Goal: Check status: Check status

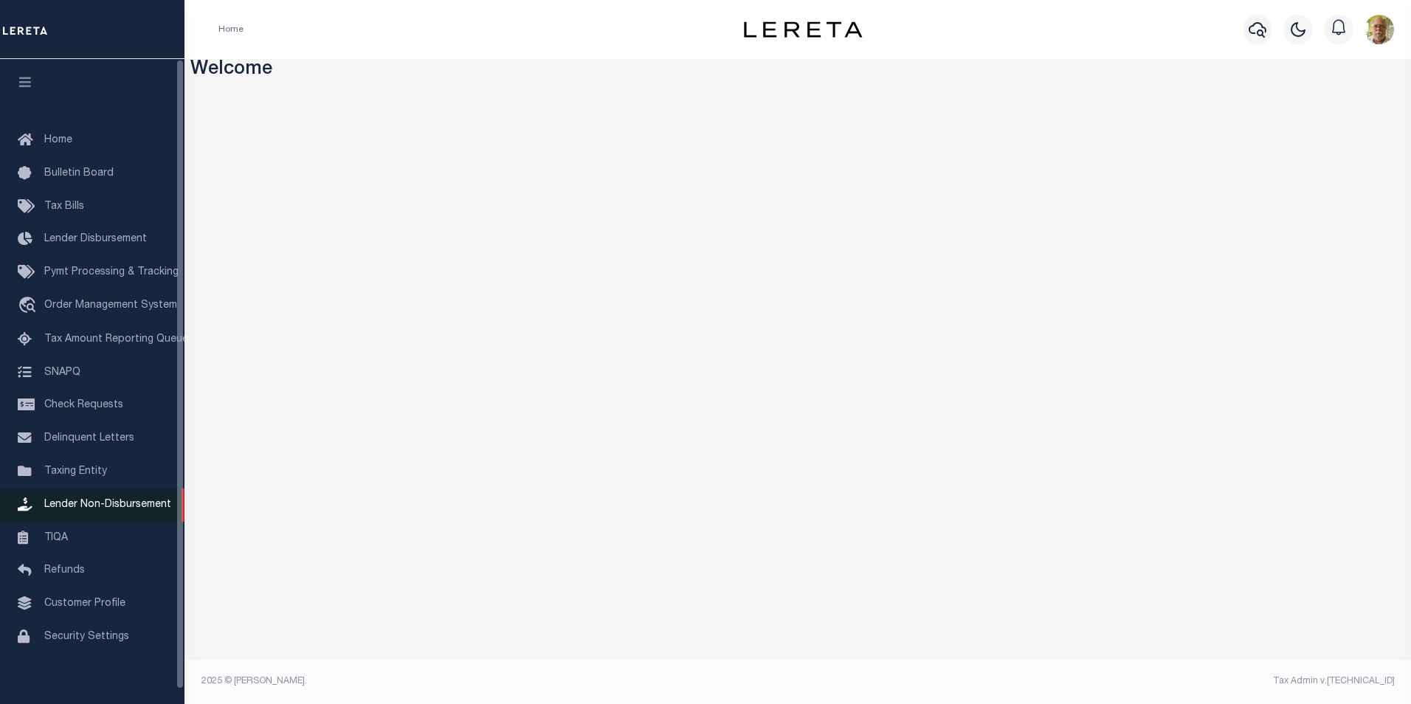
click at [119, 509] on span "Lender Non-Disbursement" at bounding box center [107, 505] width 127 height 10
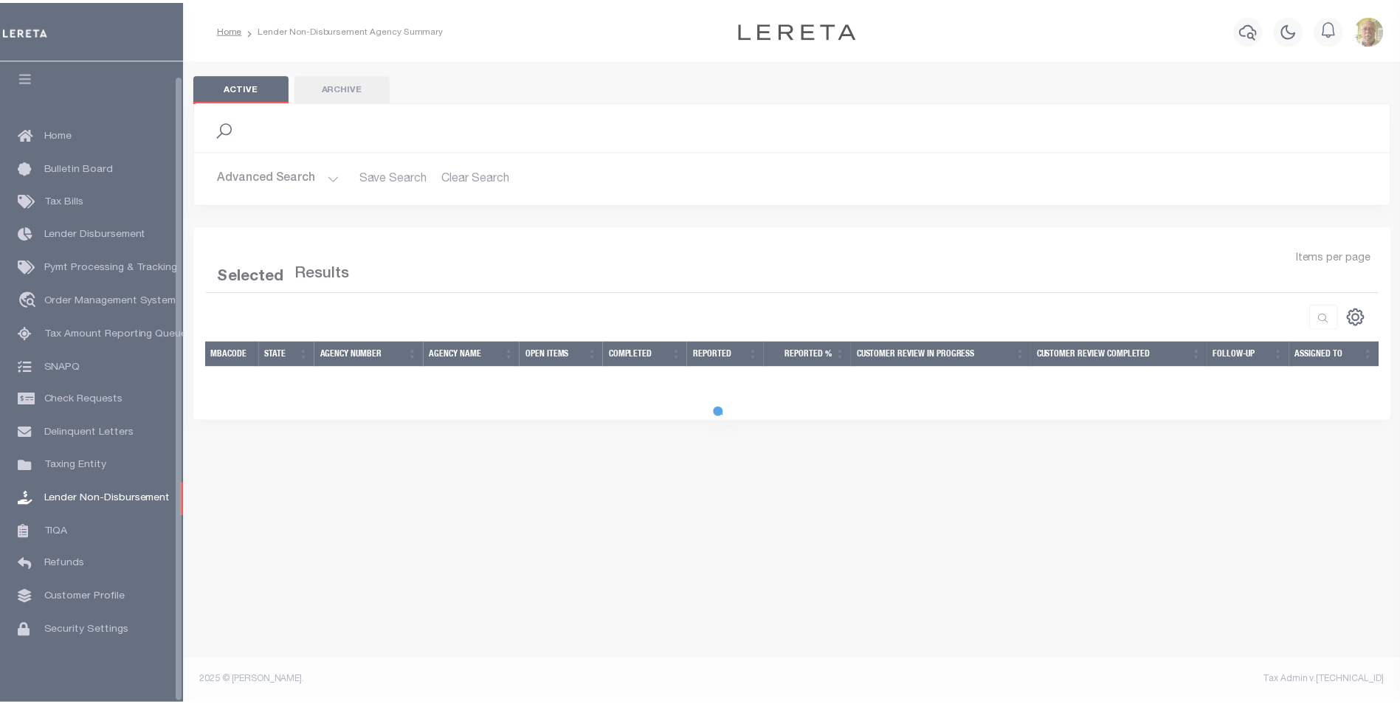
scroll to position [15, 0]
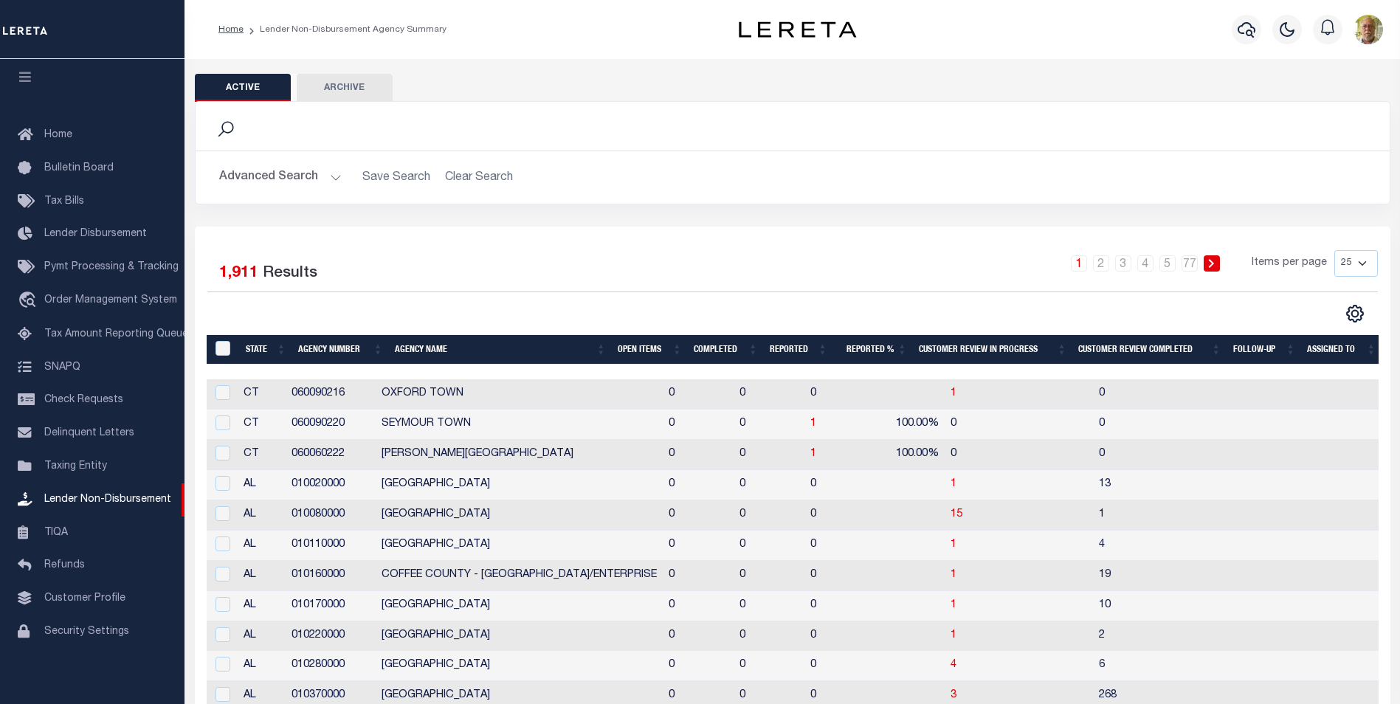
click at [334, 179] on button "Advanced Search" at bounding box center [280, 177] width 123 height 29
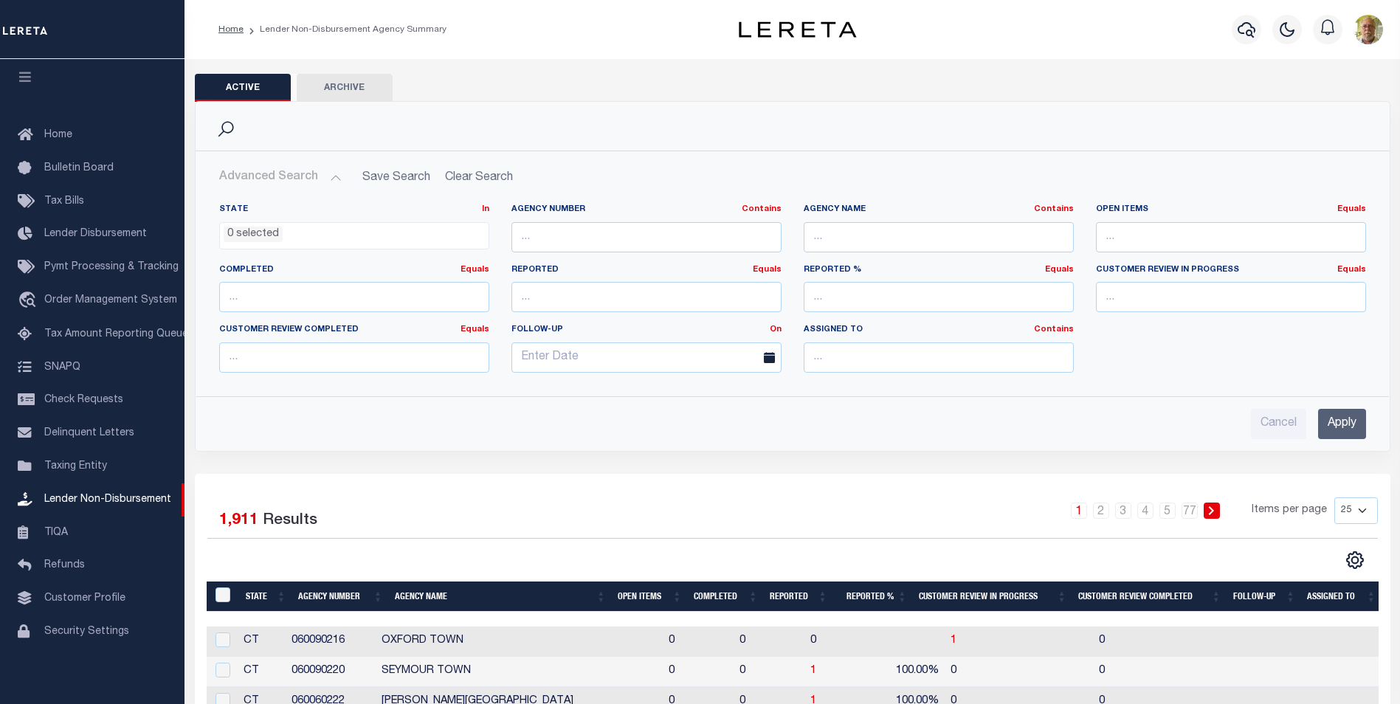
click at [1345, 420] on input "Apply" at bounding box center [1342, 424] width 48 height 30
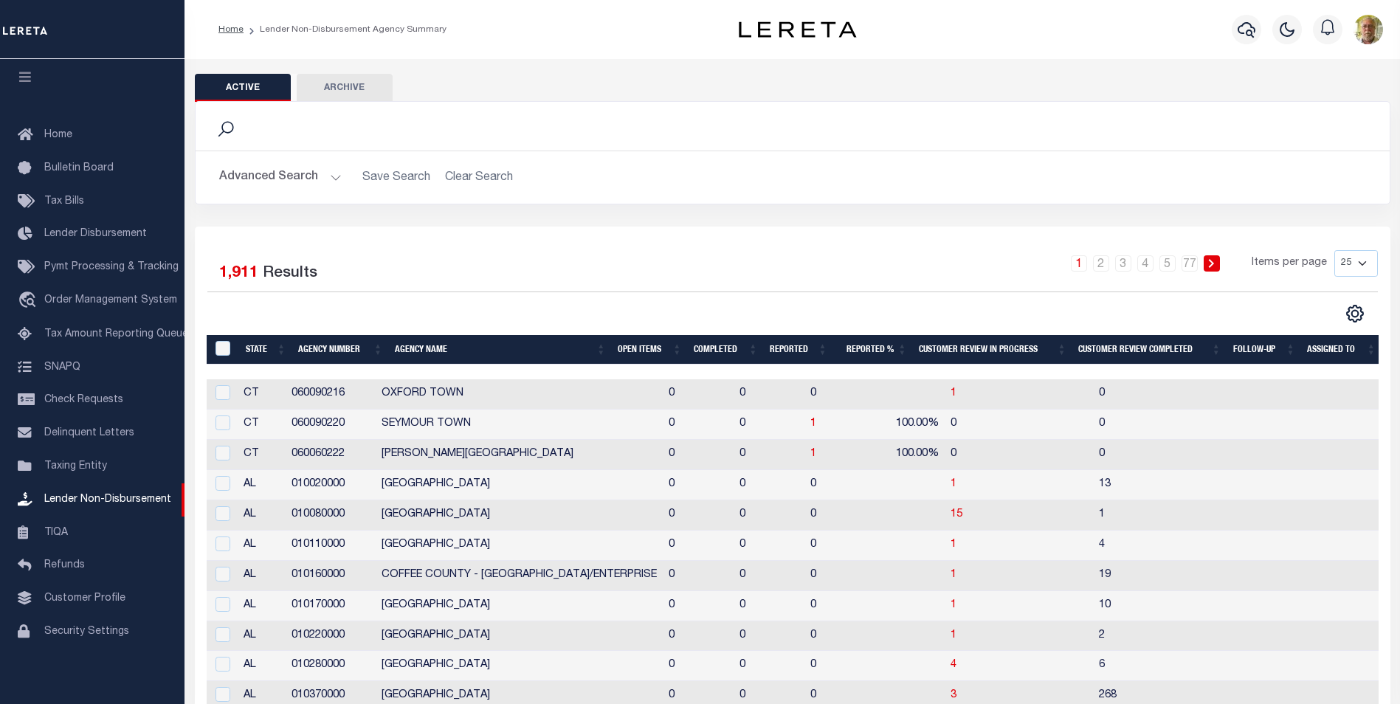
click at [628, 347] on th "Open Items" at bounding box center [650, 350] width 76 height 30
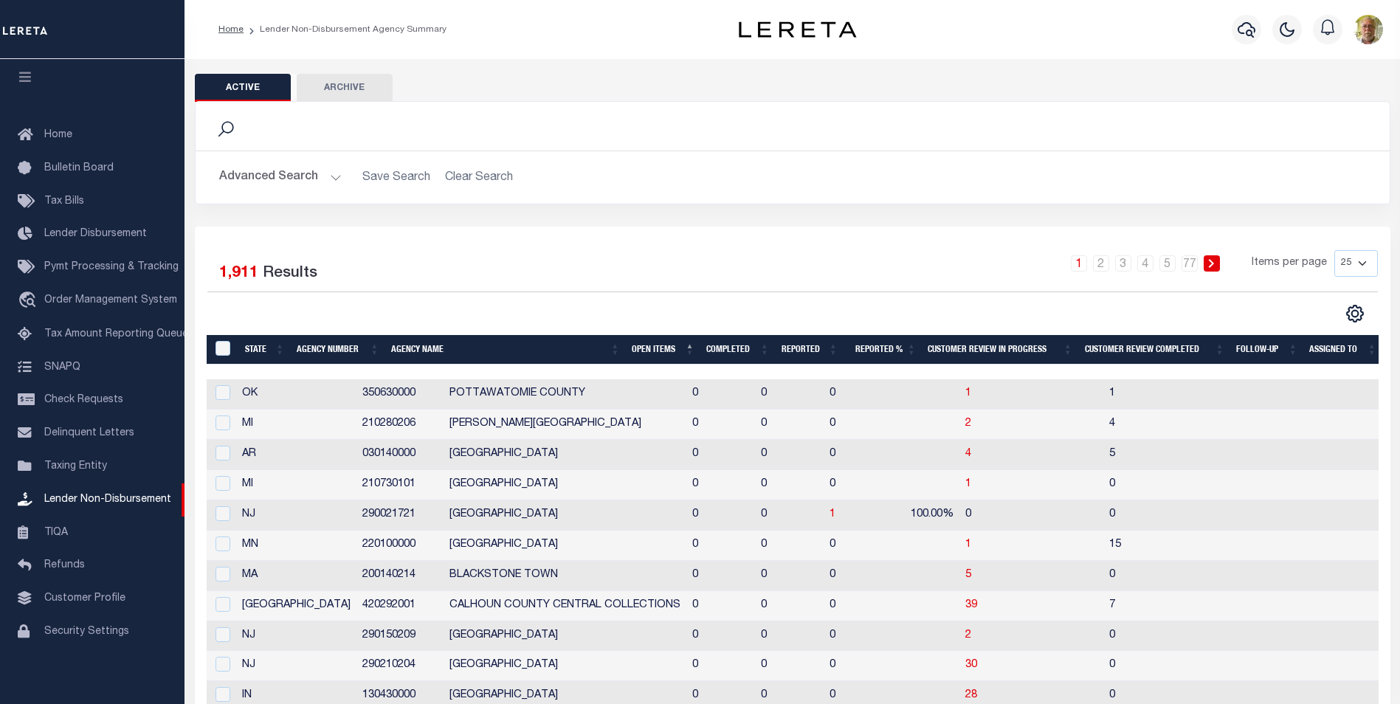
click at [642, 347] on th "Open Items" at bounding box center [663, 350] width 75 height 30
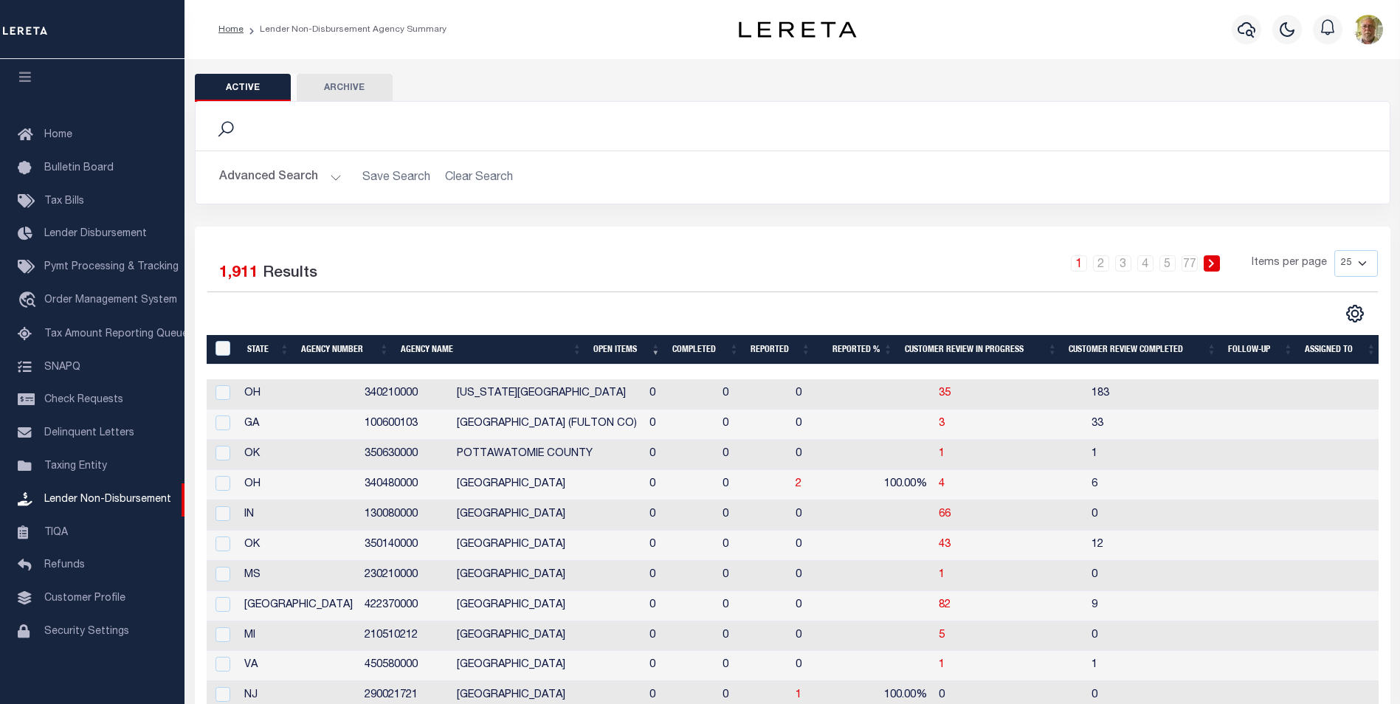
click at [621, 349] on th "Open Items" at bounding box center [626, 350] width 79 height 30
